Goal: Transaction & Acquisition: Subscribe to service/newsletter

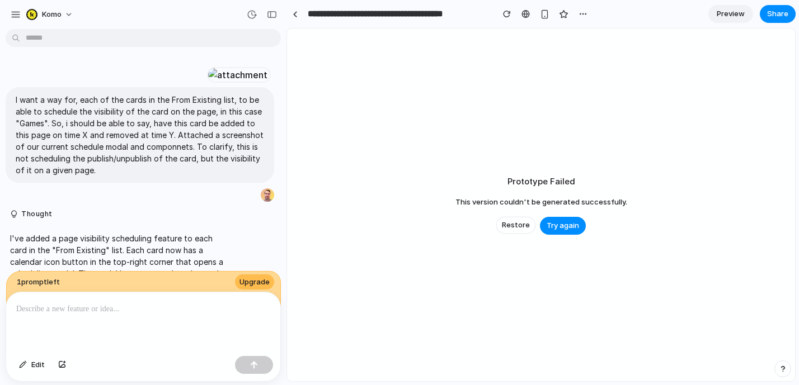
scroll to position [302, 0]
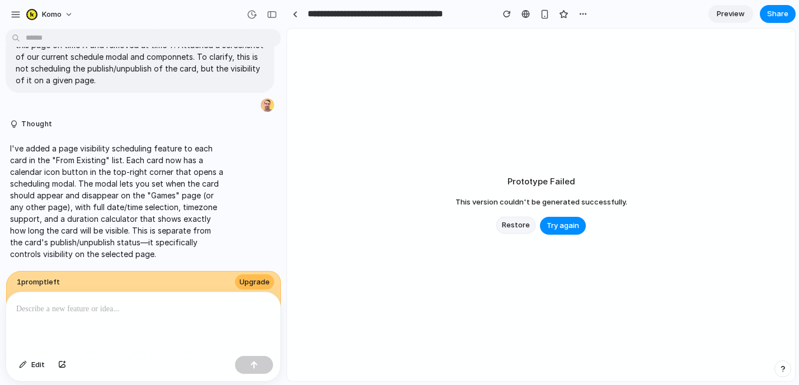
click at [505, 225] on span "Restore" at bounding box center [516, 225] width 28 height 11
click at [39, 11] on div "komo" at bounding box center [43, 14] width 35 height 11
click at [53, 12] on div "Settings Invite members Change theme Sign out" at bounding box center [399, 192] width 799 height 385
click at [305, 12] on input "**********" at bounding box center [397, 14] width 184 height 20
click at [291, 14] on link at bounding box center [294, 14] width 17 height 17
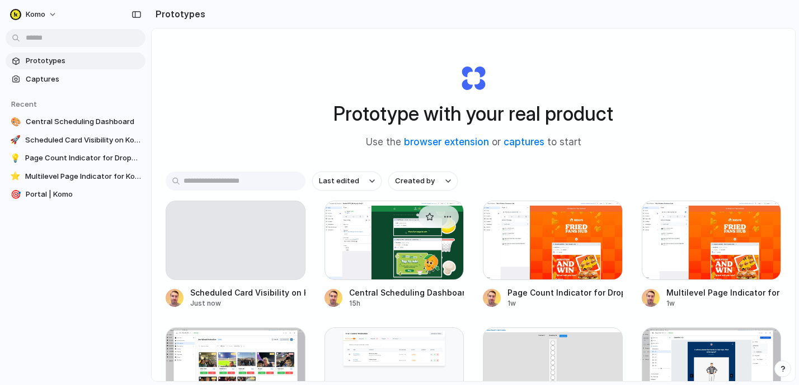
click at [372, 260] on div at bounding box center [394, 240] width 140 height 79
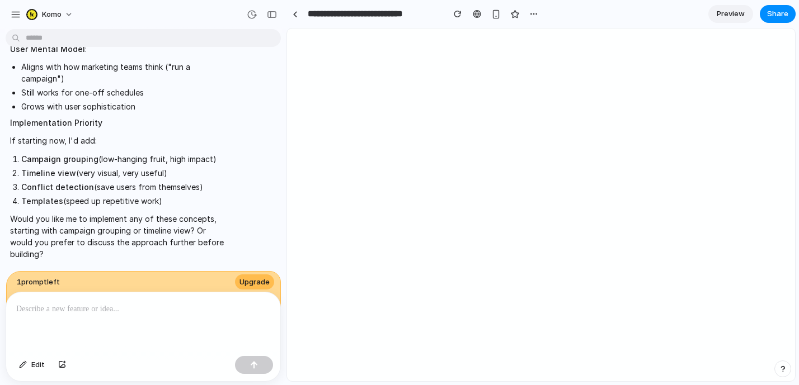
scroll to position [4853, 0]
click at [296, 8] on link at bounding box center [294, 14] width 17 height 17
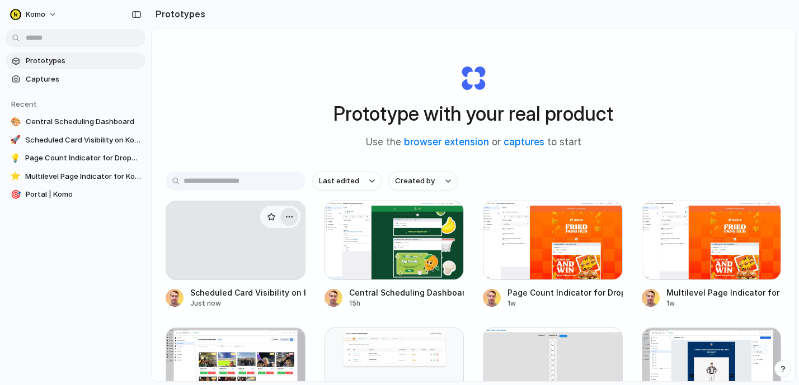
click at [290, 215] on div "button" at bounding box center [289, 217] width 9 height 9
click at [281, 299] on li "Delete" at bounding box center [257, 297] width 79 height 18
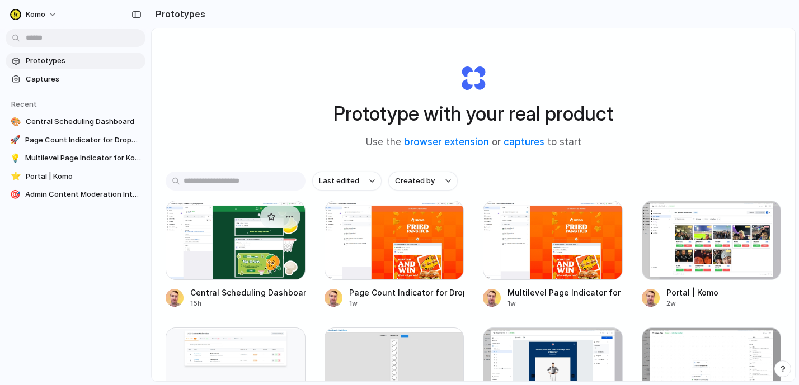
click at [266, 235] on div at bounding box center [236, 240] width 140 height 79
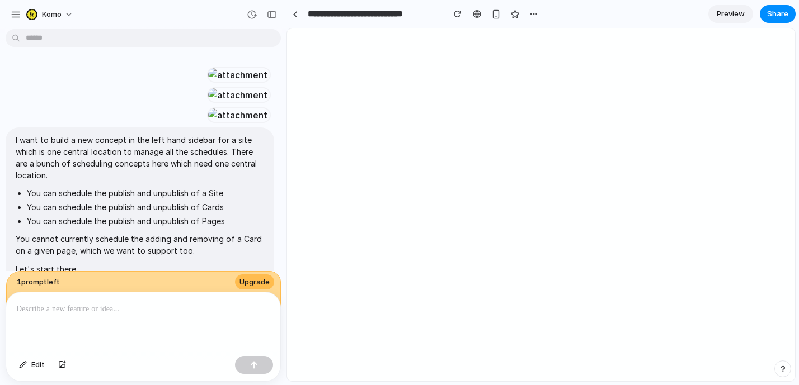
scroll to position [4853, 0]
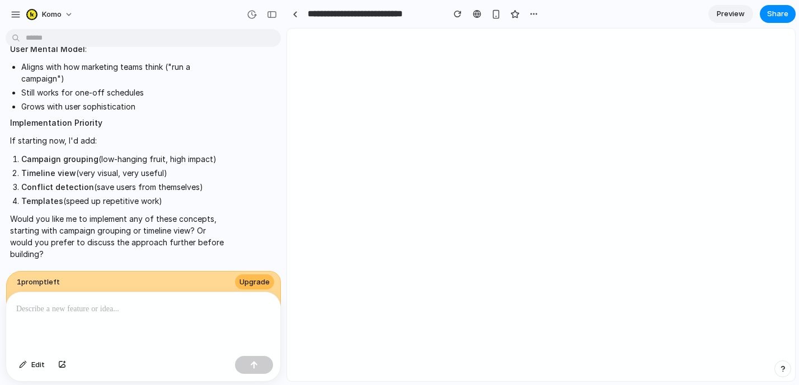
click at [144, 324] on div at bounding box center [143, 322] width 274 height 59
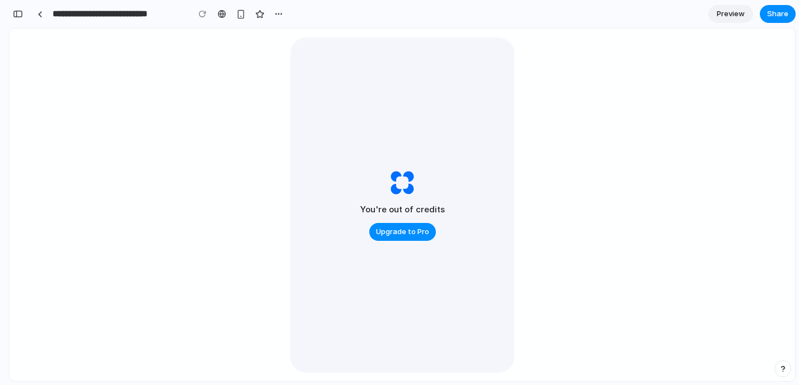
scroll to position [8142, 0]
click at [453, 135] on div "You're out of credits Upgrade to Pro" at bounding box center [402, 205] width 224 height 336
click at [444, 153] on div "You're out of credits Upgrade to Pro" at bounding box center [402, 205] width 224 height 336
click at [413, 229] on span "Upgrade to Pro" at bounding box center [402, 232] width 53 height 11
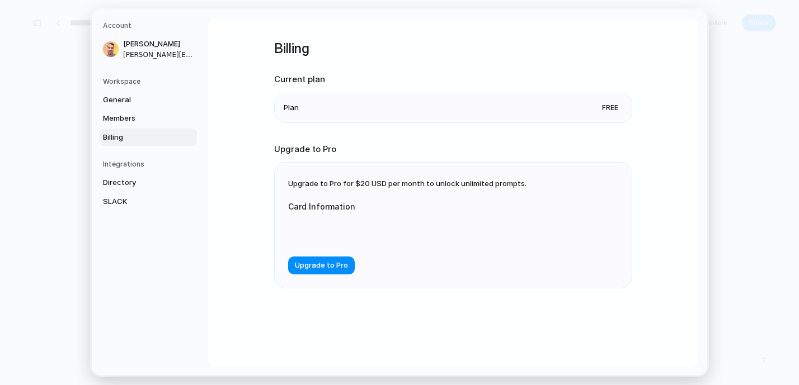
scroll to position [8121, 0]
click at [347, 171] on div "Upgrade to Pro for $20 USD per month to unlock unlimited prompts. Card Informat…" at bounding box center [453, 225] width 357 height 125
click at [338, 239] on div at bounding box center [400, 231] width 224 height 29
click at [351, 109] on li "Plan Free" at bounding box center [453, 107] width 339 height 29
click at [584, 112] on li "Plan Free" at bounding box center [453, 107] width 339 height 29
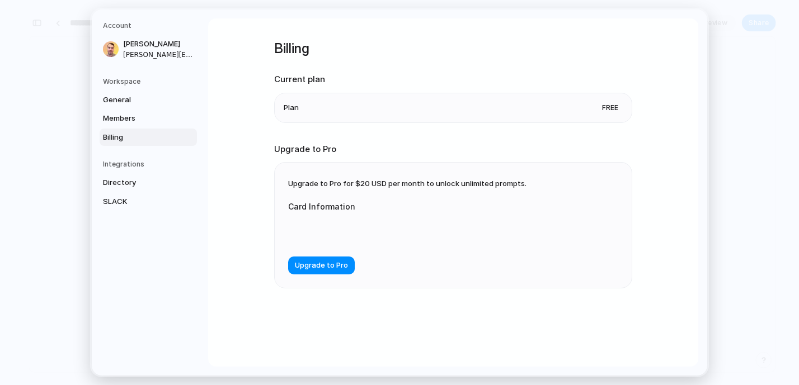
click at [585, 111] on li "Plan Free" at bounding box center [453, 107] width 339 height 29
click at [425, 128] on div "Billing Current plan Plan Free Upgrade to Pro Upgrade to Pro for $20 USD per mo…" at bounding box center [453, 178] width 358 height 321
click at [383, 179] on div "Upgrade to Pro for $20 USD per month to unlock unlimited prompts. Card Informat…" at bounding box center [453, 225] width 357 height 125
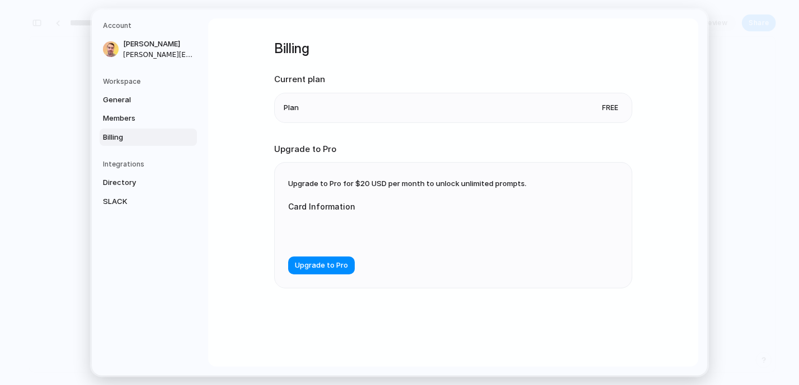
click at [383, 179] on div "Upgrade to Pro for $20 USD per month to unlock unlimited prompts. Card Informat…" at bounding box center [453, 225] width 357 height 125
click at [176, 120] on link "Members" at bounding box center [148, 119] width 97 height 18
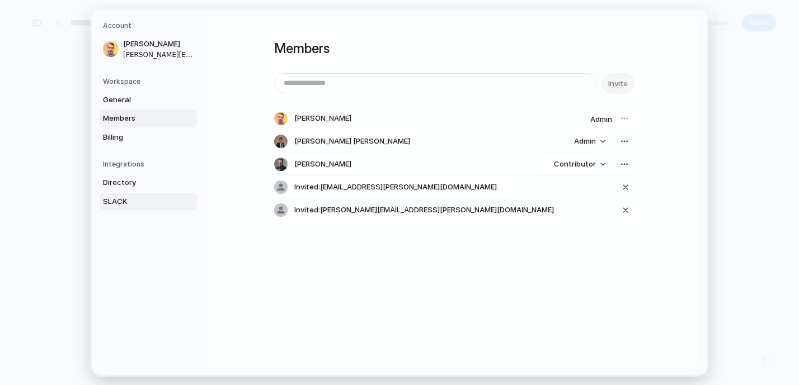
click at [158, 193] on link "SLACK" at bounding box center [148, 202] width 97 height 18
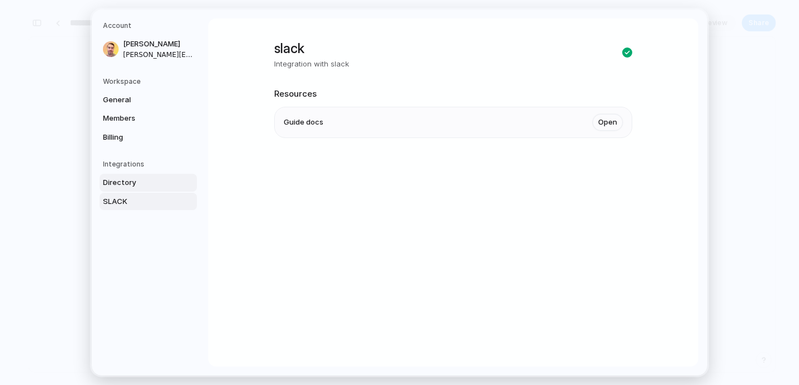
click at [161, 185] on span "Directory" at bounding box center [139, 182] width 72 height 11
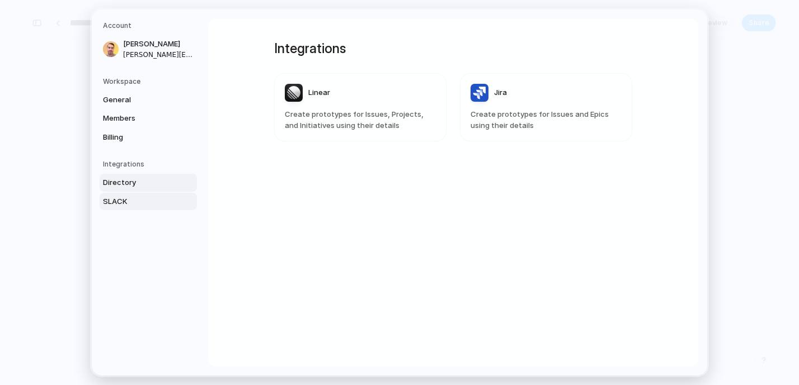
click at [148, 200] on span "SLACK" at bounding box center [139, 201] width 72 height 11
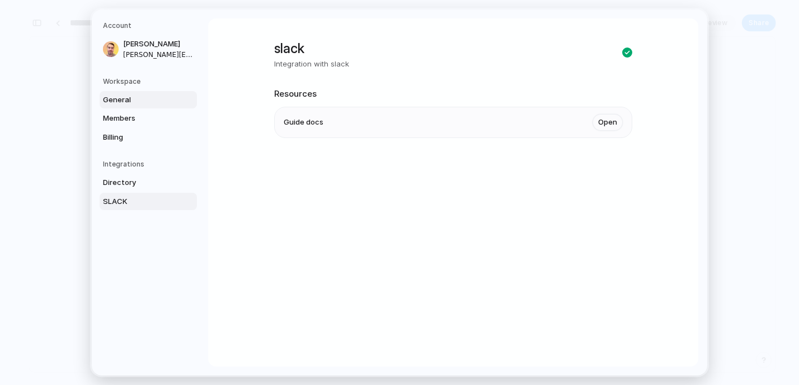
click at [157, 95] on span "General" at bounding box center [139, 100] width 72 height 11
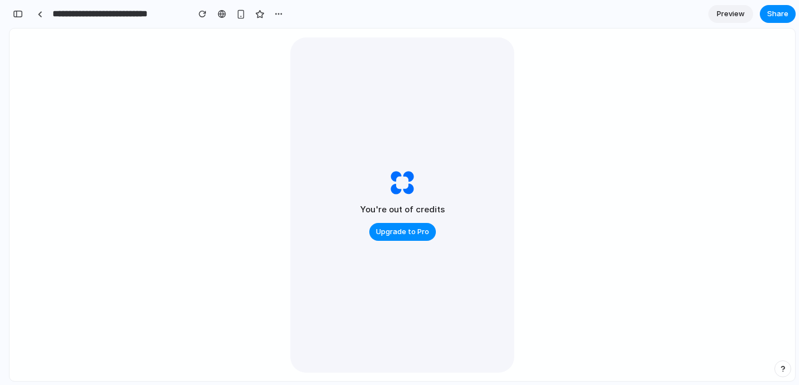
scroll to position [9017, 0]
